Goal: Transaction & Acquisition: Purchase product/service

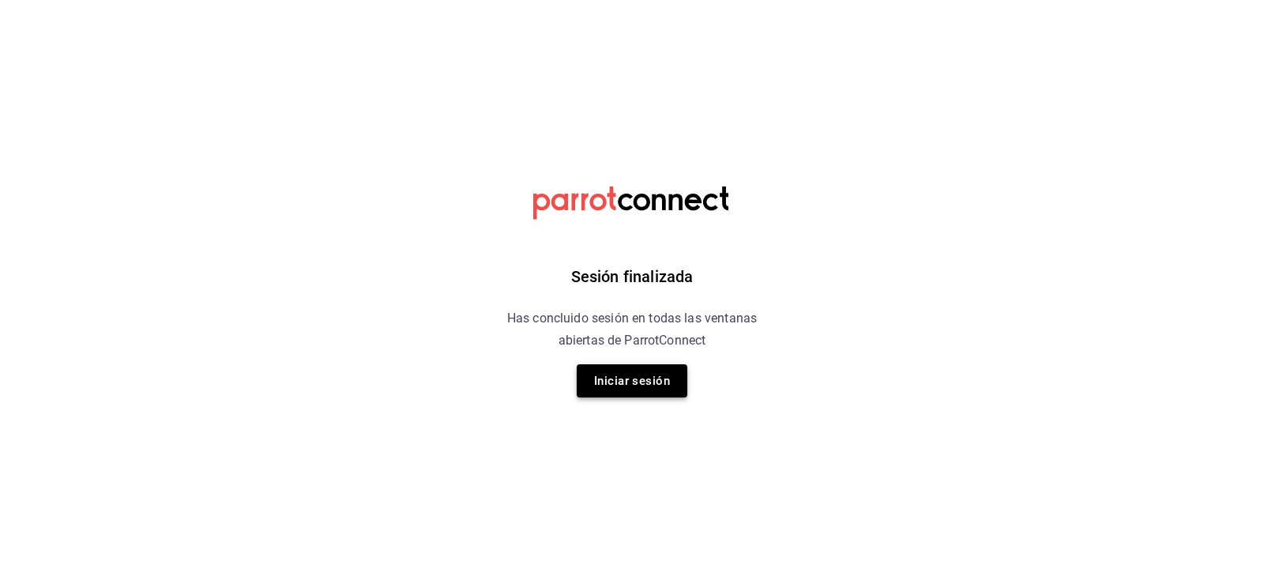
click at [617, 375] on button "Iniciar sesión" at bounding box center [632, 380] width 111 height 33
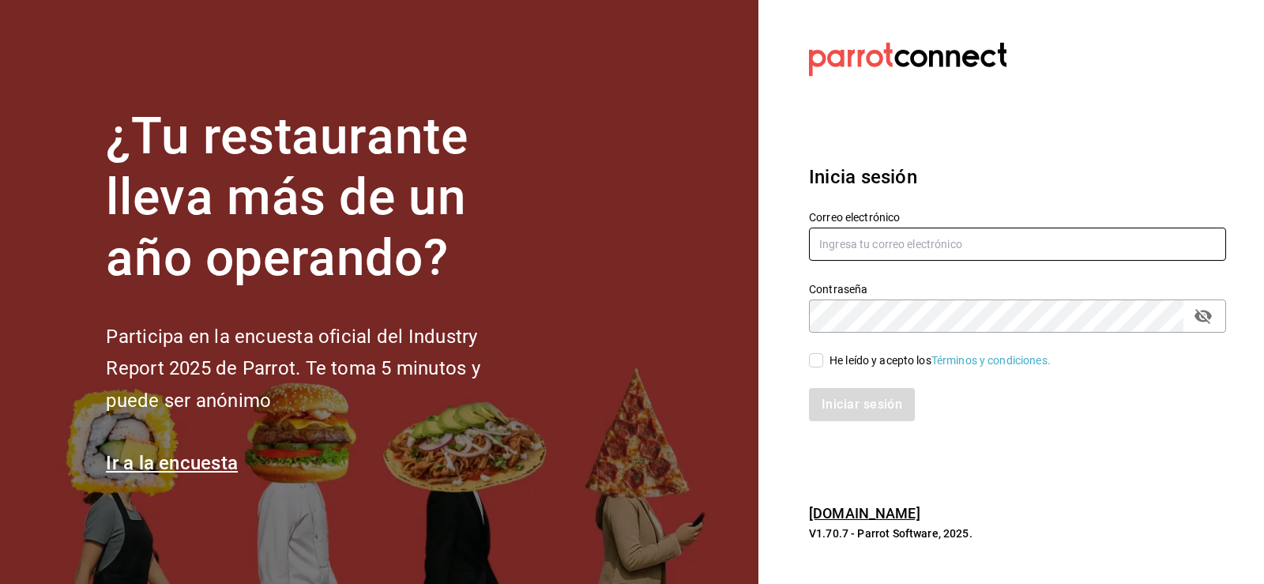
click at [860, 247] on input "text" at bounding box center [1017, 244] width 417 height 33
type input "[EMAIL_ADDRESS][DOMAIN_NAME]"
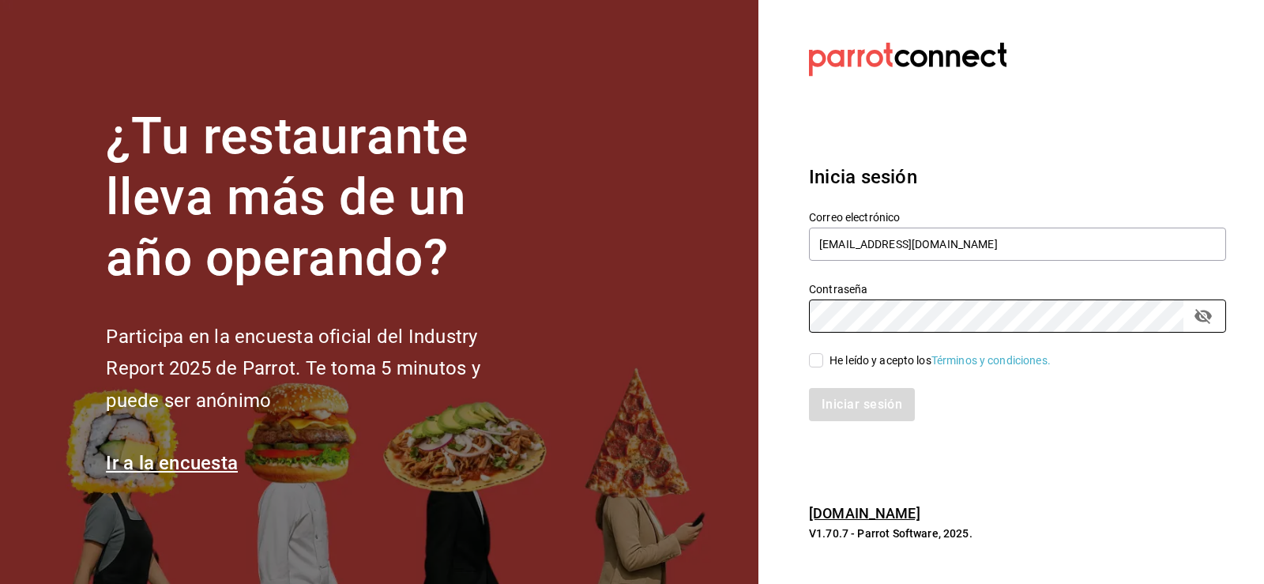
click at [819, 367] on input "He leído y acepto los Términos y condiciones." at bounding box center [816, 360] width 14 height 14
checkbox input "true"
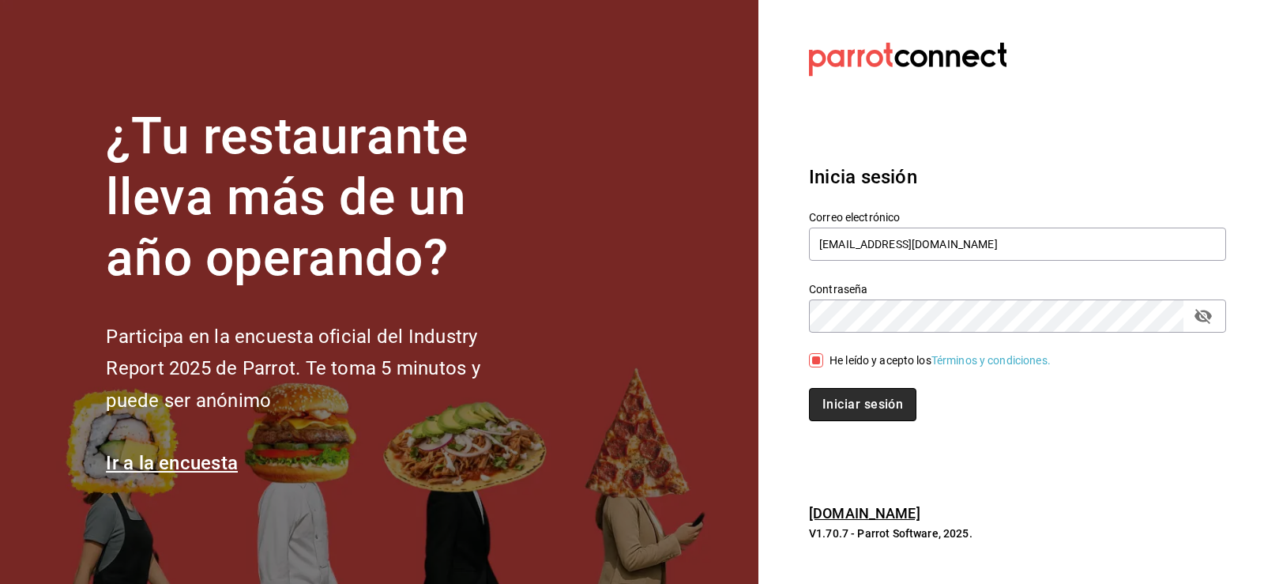
click at [857, 419] on button "Iniciar sesión" at bounding box center [862, 404] width 107 height 33
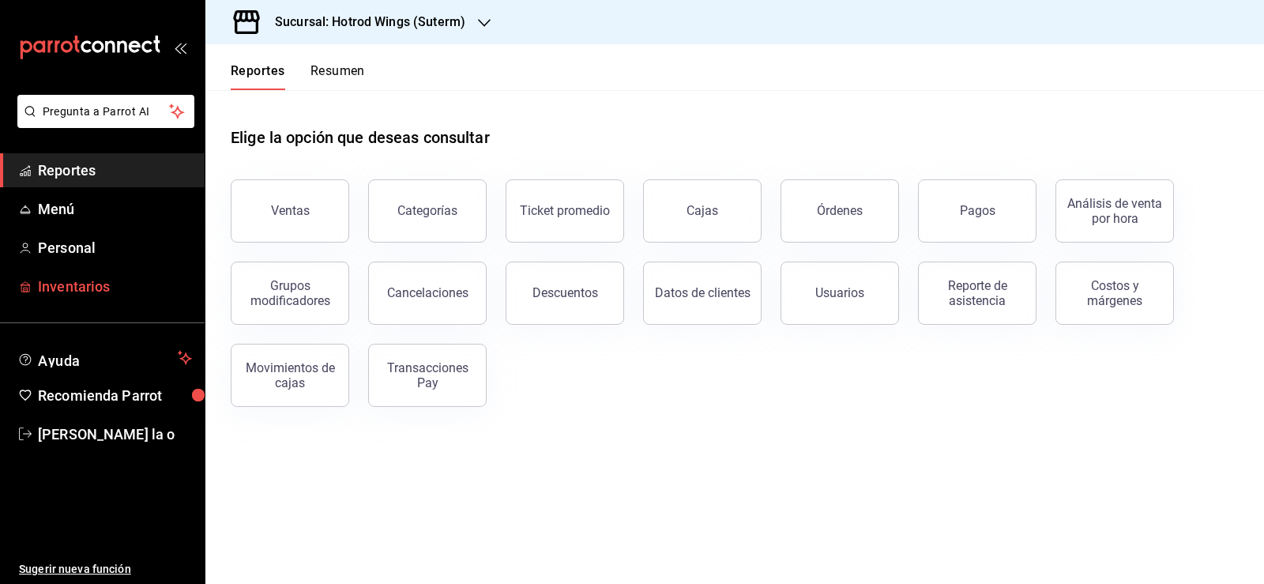
click at [92, 291] on span "Inventarios" at bounding box center [115, 286] width 154 height 21
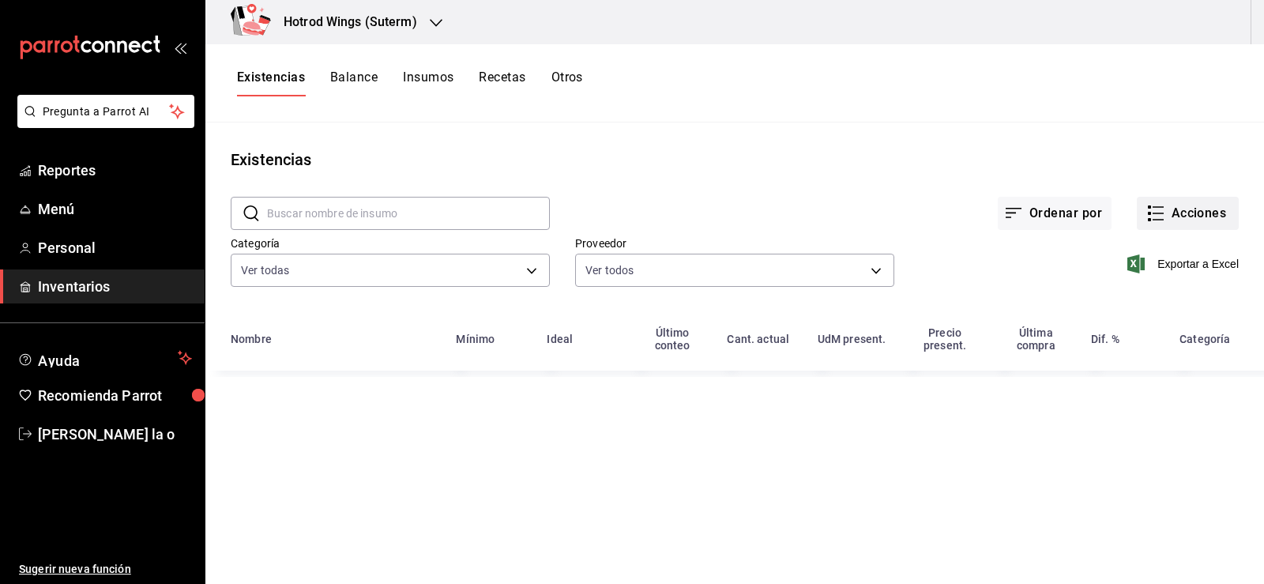
click at [1187, 212] on button "Acciones" at bounding box center [1188, 213] width 102 height 33
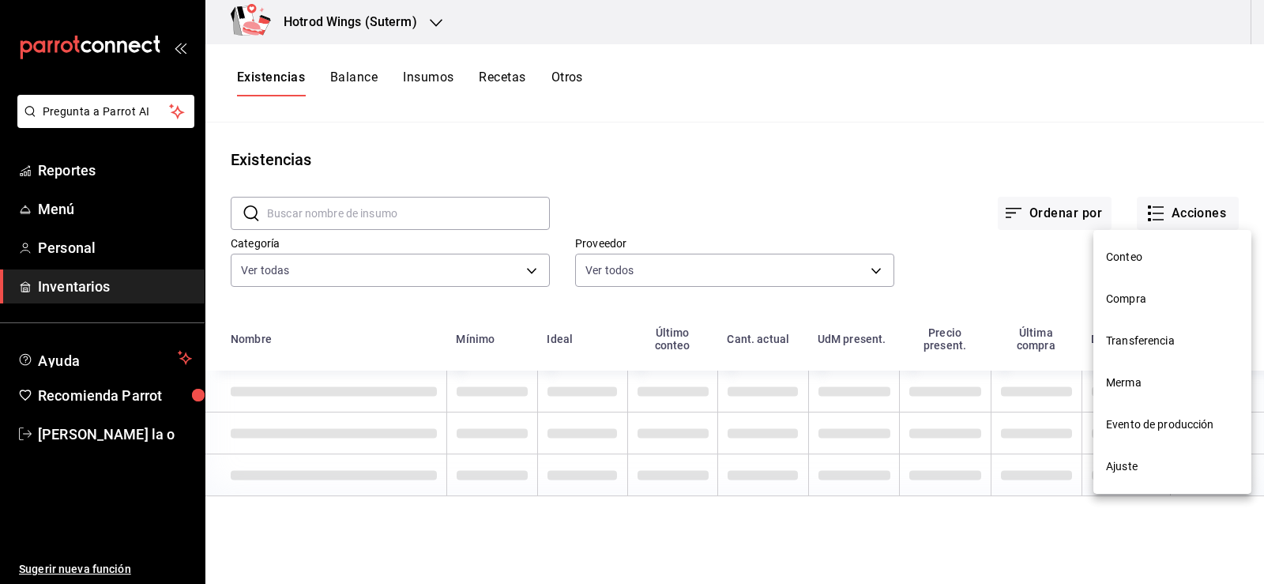
click at [1129, 296] on span "Compra" at bounding box center [1172, 299] width 133 height 17
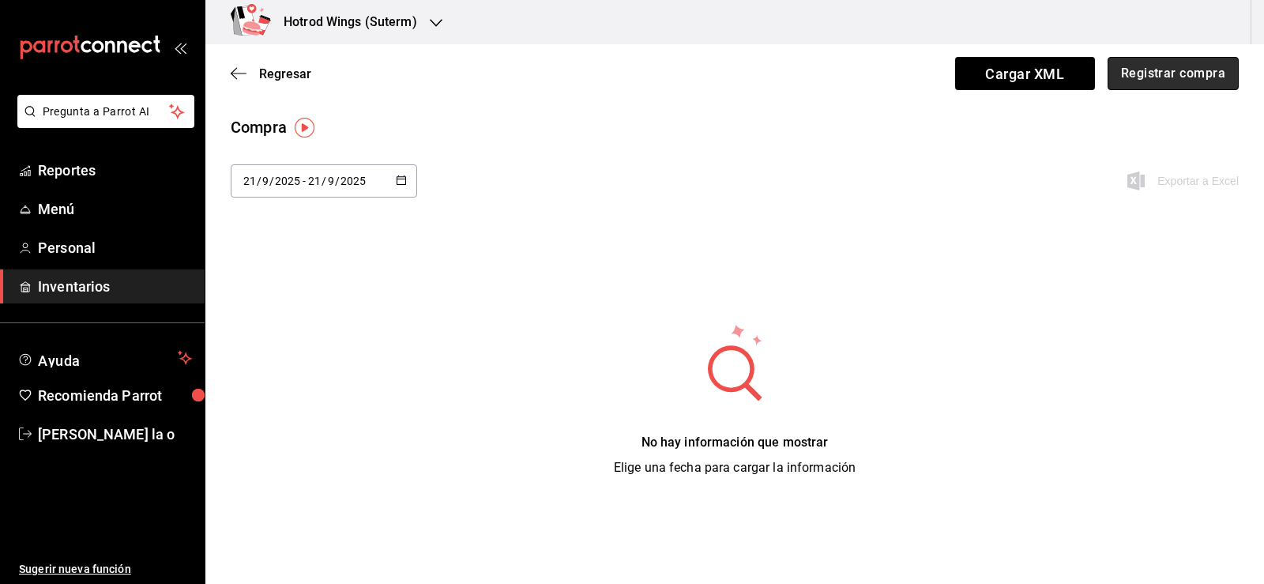
click at [1153, 74] on button "Registrar compra" at bounding box center [1173, 73] width 131 height 33
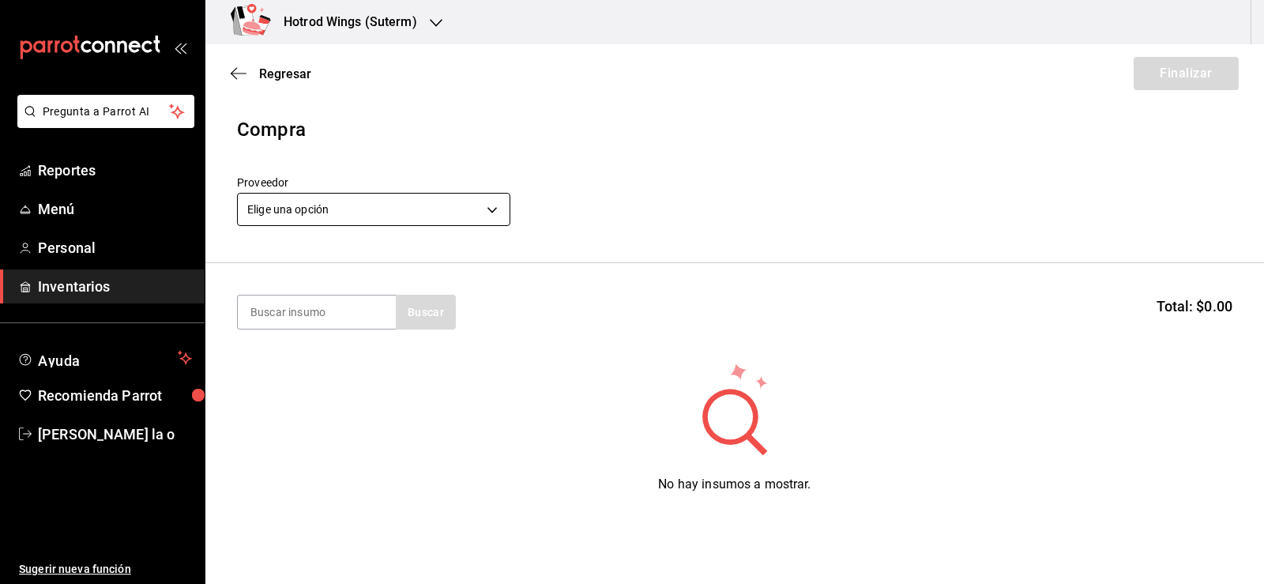
click at [491, 213] on body "Pregunta a Parrot AI Reportes Menú Personal Inventarios Ayuda Recomienda Parrot…" at bounding box center [632, 247] width 1264 height 495
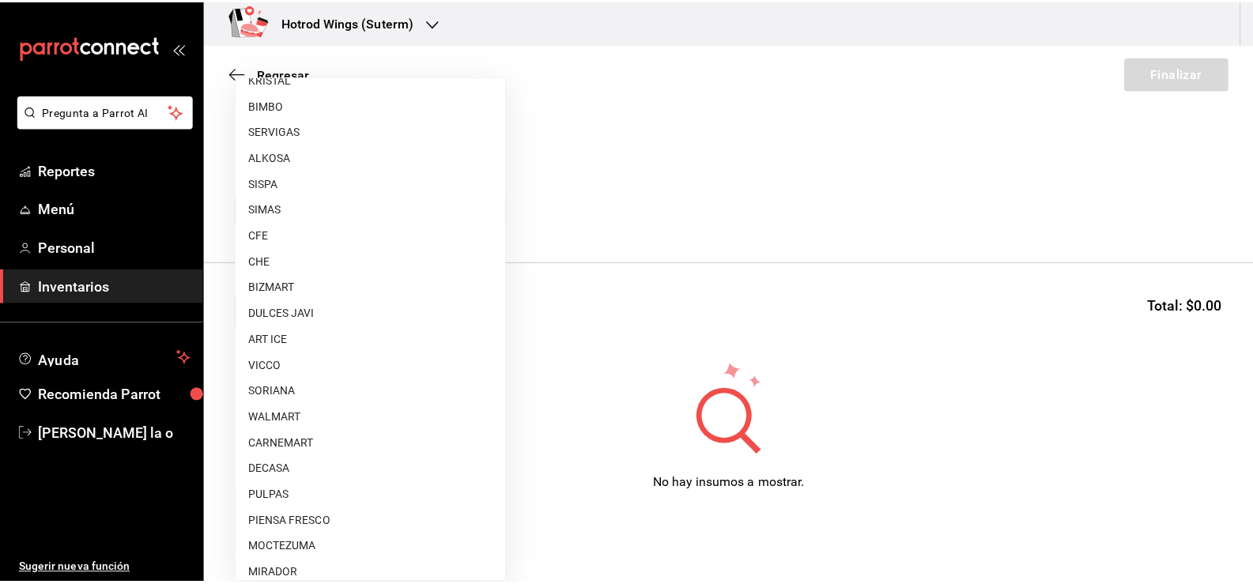
scroll to position [1175, 0]
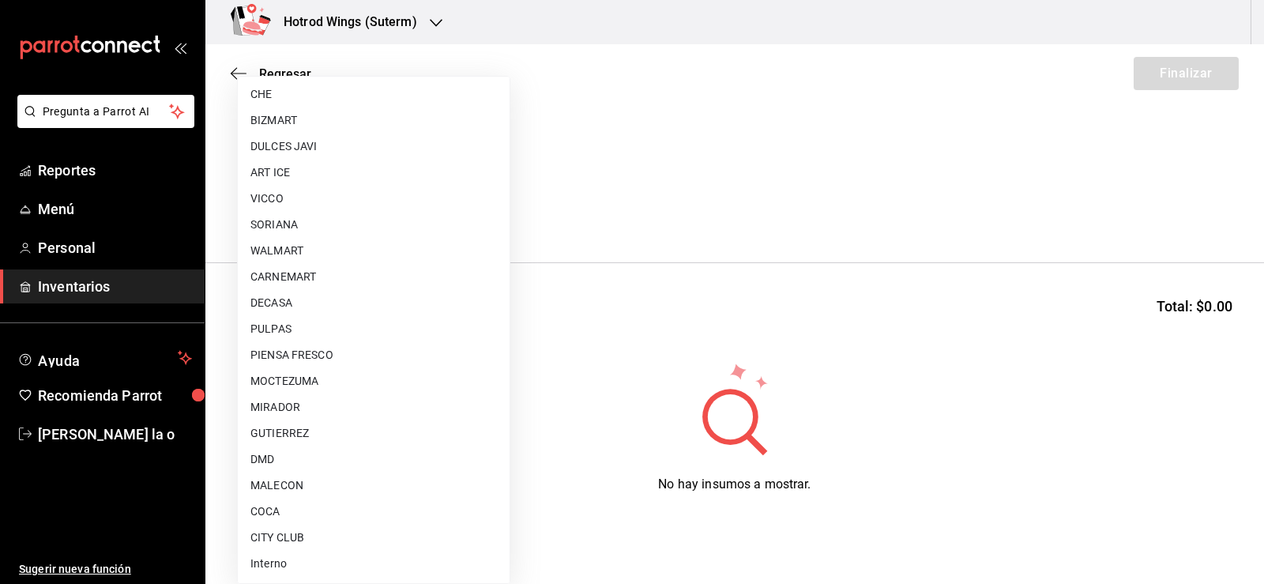
click at [326, 537] on li "CITY CLUB" at bounding box center [374, 538] width 272 height 26
type input "d1a39399-a629-4654-ba24-a3b28b807481"
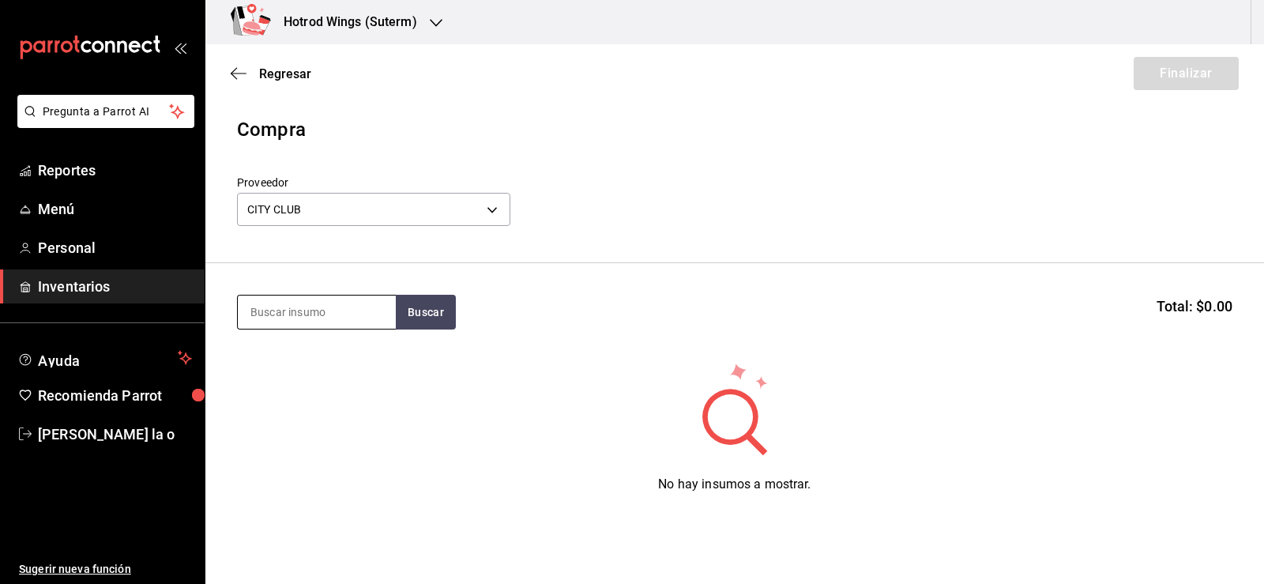
click at [302, 303] on input at bounding box center [317, 312] width 158 height 33
click at [413, 322] on button "Buscar" at bounding box center [426, 312] width 60 height 35
click at [296, 313] on input "tequila" at bounding box center [317, 312] width 158 height 33
click at [435, 311] on button "Buscar" at bounding box center [426, 312] width 60 height 35
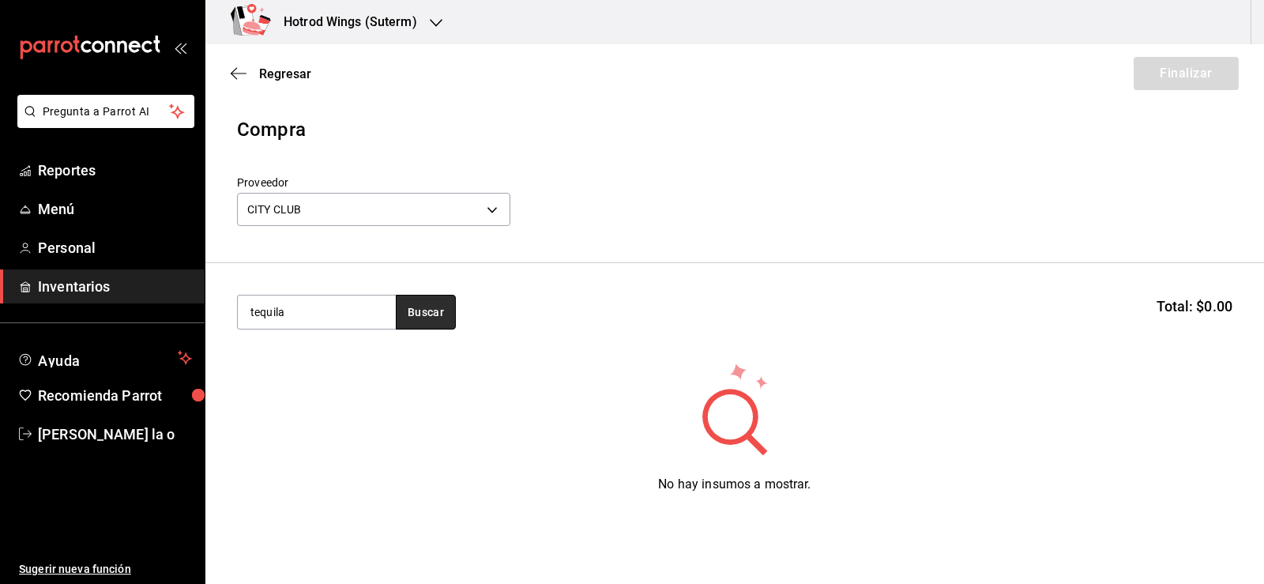
click at [424, 316] on button "Buscar" at bounding box center [426, 312] width 60 height 35
type input "t"
click at [419, 315] on button "Buscar" at bounding box center [426, 312] width 60 height 35
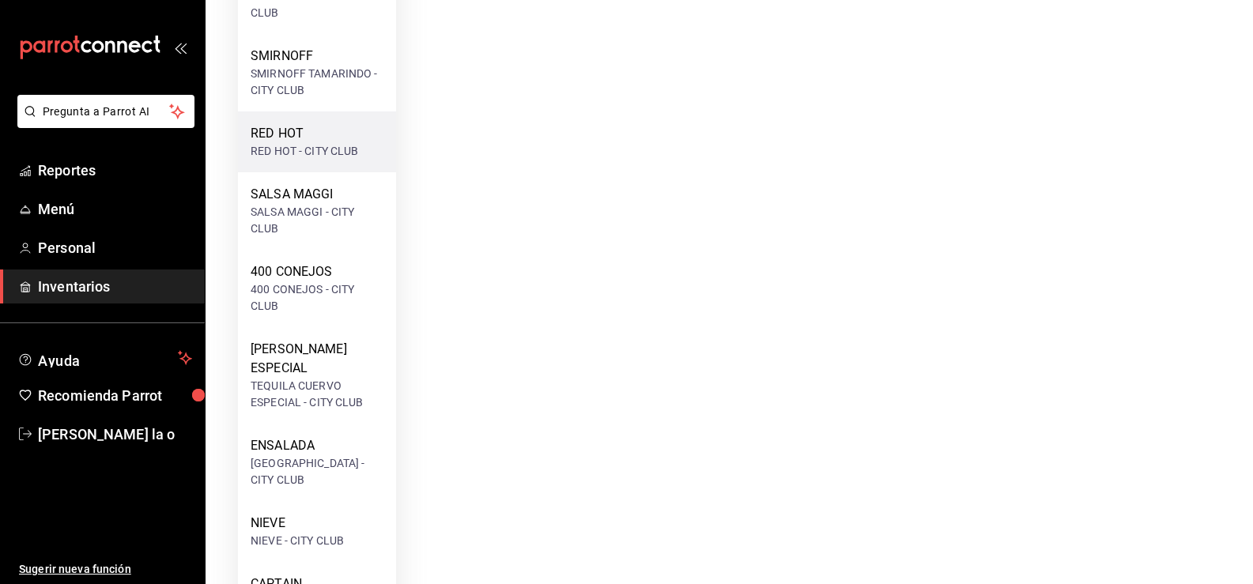
scroll to position [948, 0]
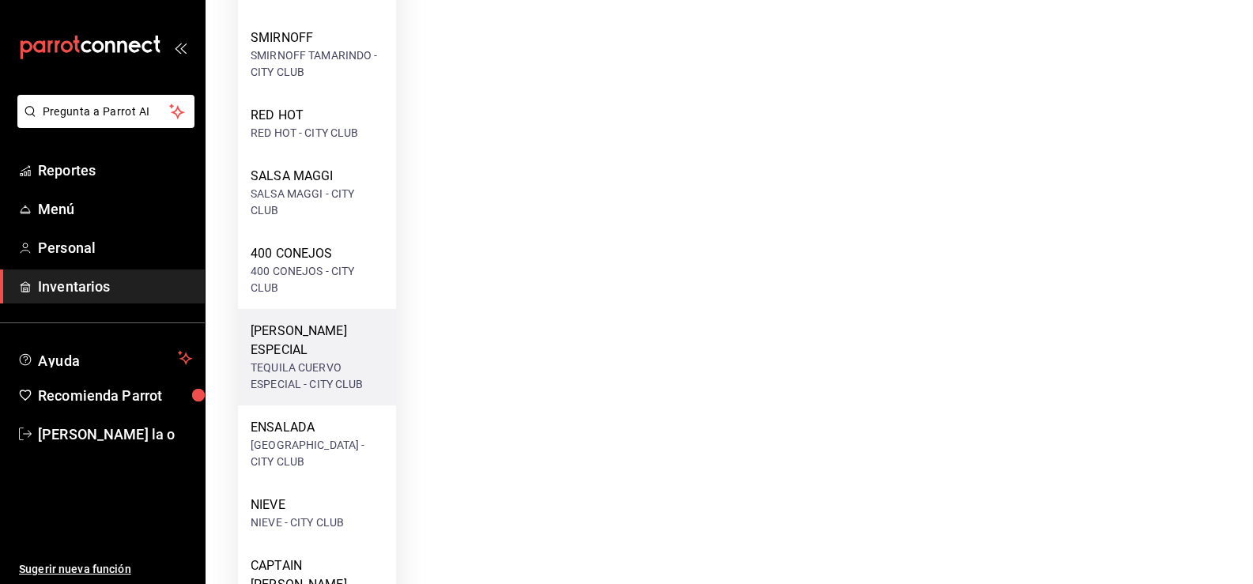
click at [303, 331] on div "[PERSON_NAME] ESPECIAL" at bounding box center [317, 341] width 133 height 38
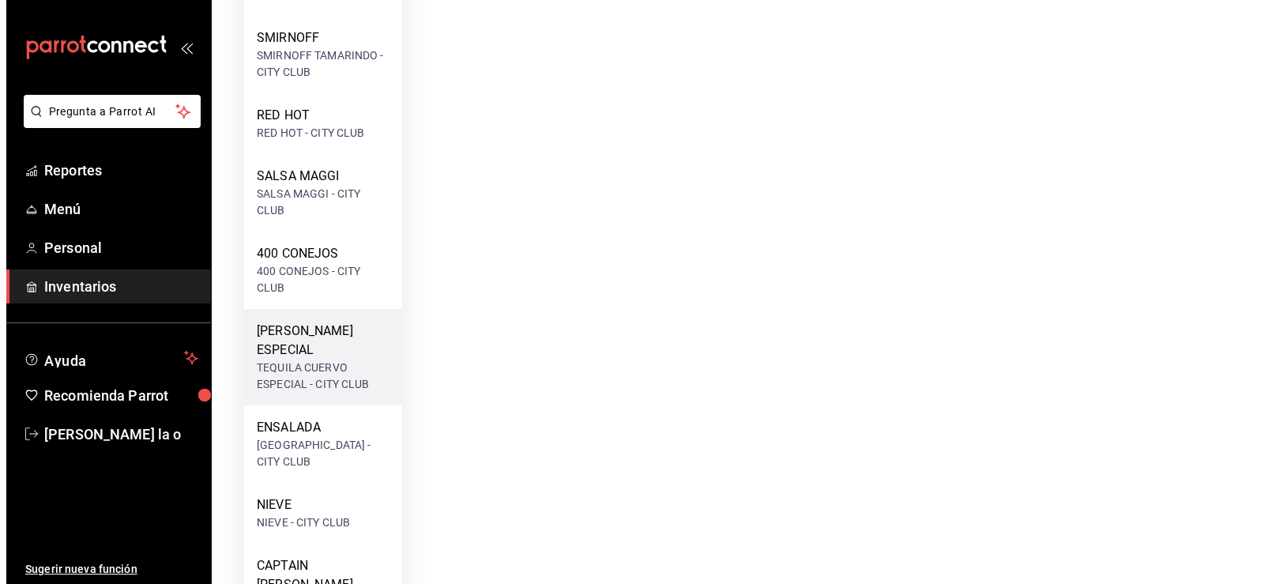
scroll to position [0, 0]
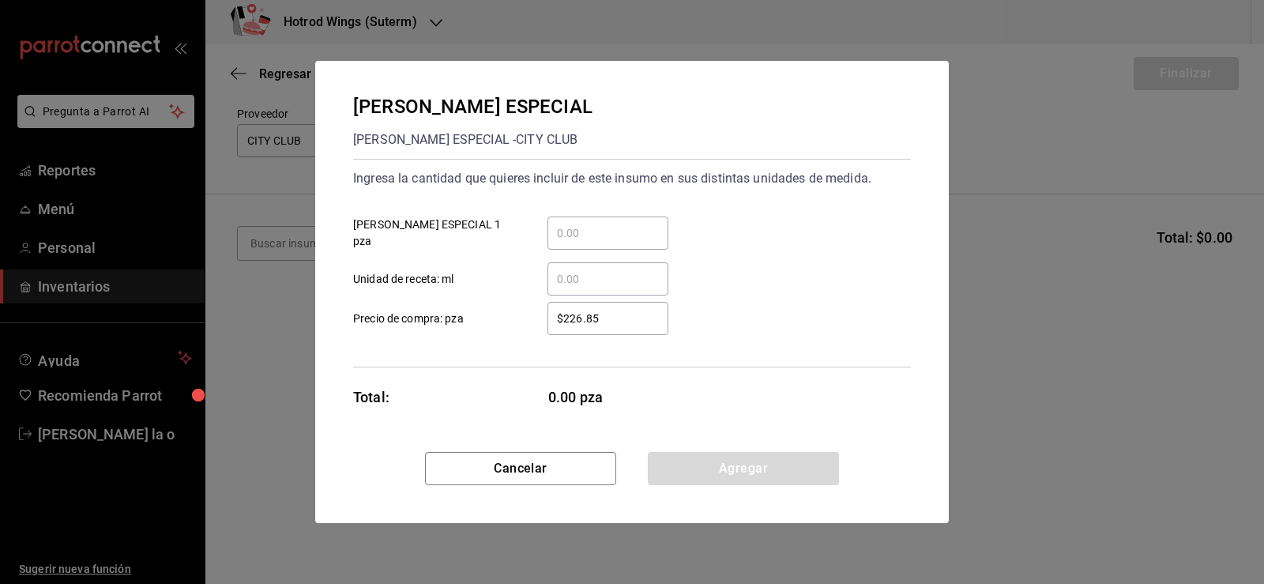
drag, startPoint x: 597, startPoint y: 237, endPoint x: 631, endPoint y: 232, distance: 34.4
click at [614, 234] on input "​ [PERSON_NAME] ESPECIAL 1 pza" at bounding box center [608, 233] width 121 height 19
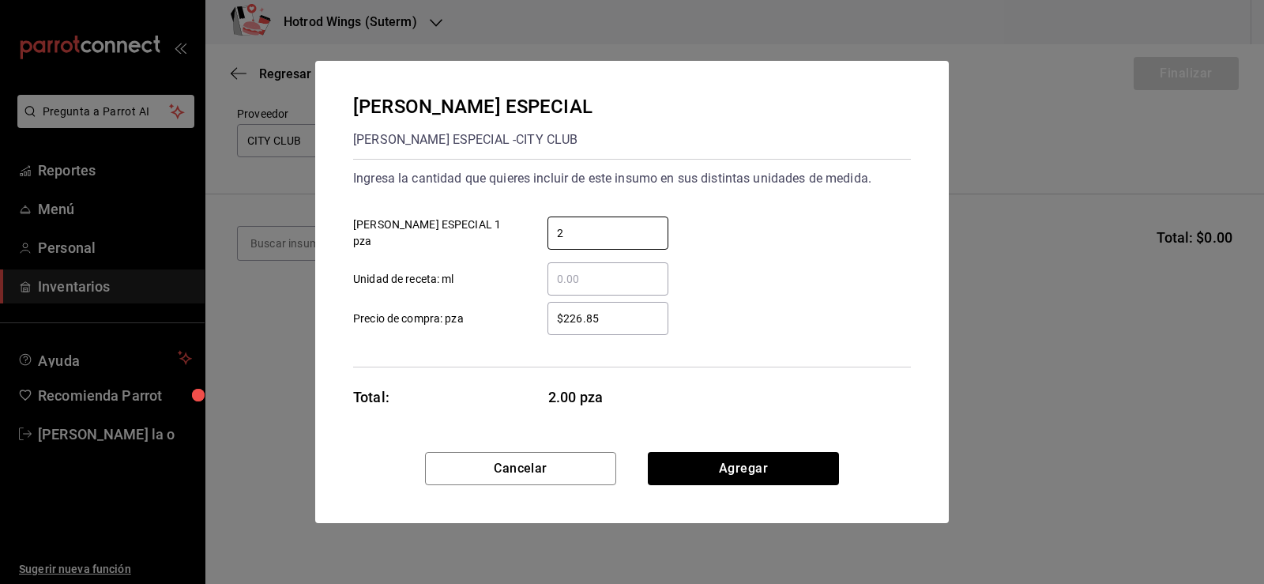
type input "2"
drag, startPoint x: 539, startPoint y: 332, endPoint x: 564, endPoint y: 327, distance: 25.7
click at [540, 332] on div "$226.85 ​" at bounding box center [595, 318] width 146 height 33
click at [548, 328] on input "$226.85" at bounding box center [608, 318] width 121 height 19
type input "$2"
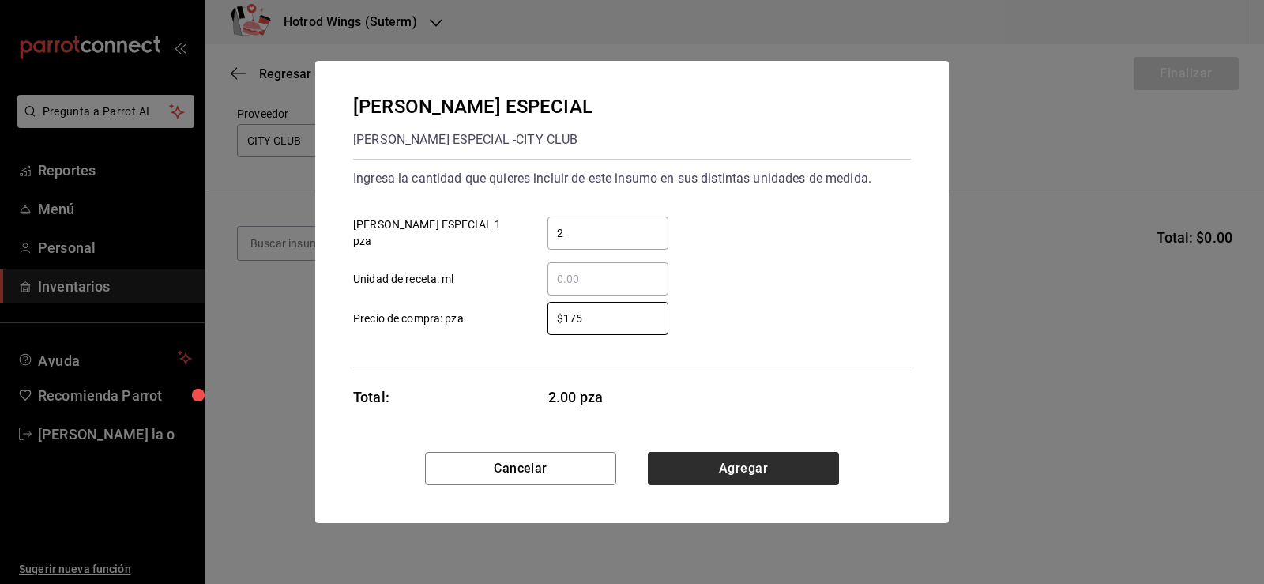
type input "$175"
click at [763, 473] on button "Agregar" at bounding box center [743, 468] width 191 height 33
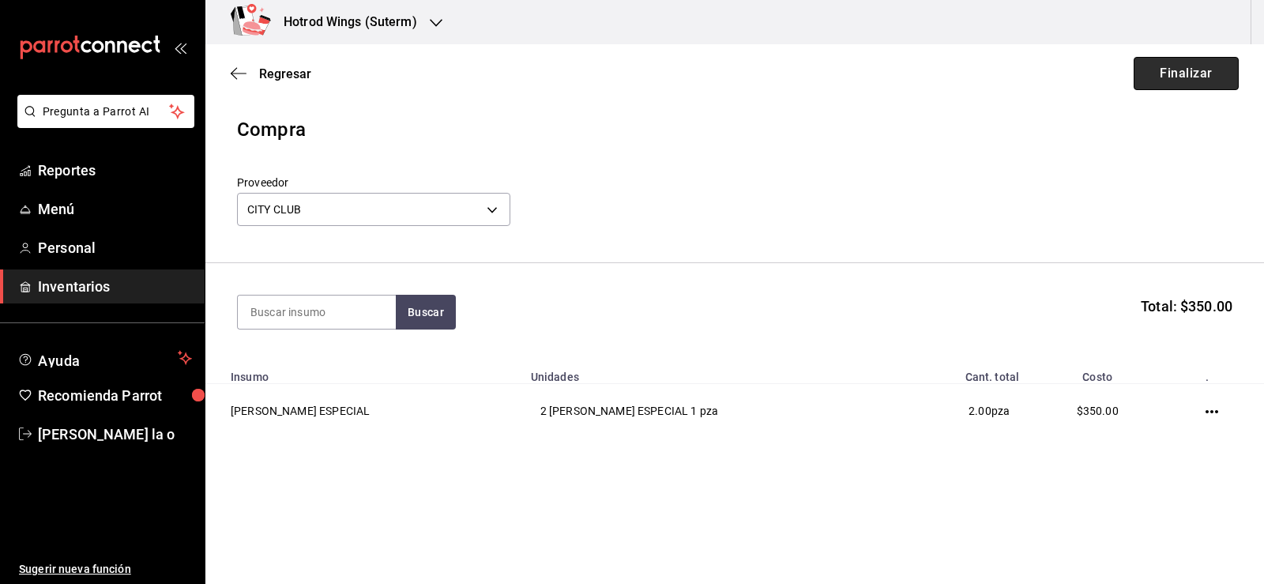
click at [1197, 70] on button "Finalizar" at bounding box center [1186, 73] width 105 height 33
